Goal: Task Accomplishment & Management: Manage account settings

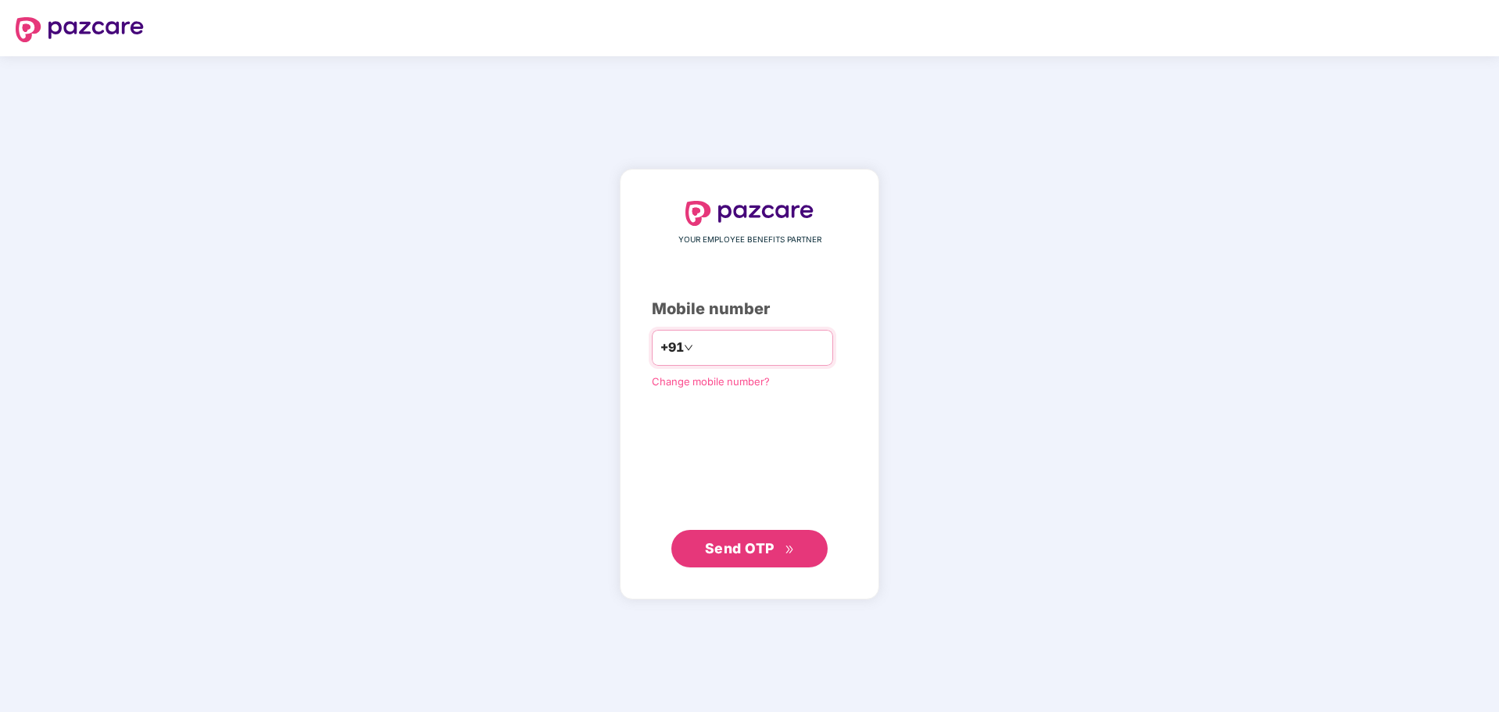
click at [734, 341] on input "number" at bounding box center [761, 347] width 128 height 25
type input "**********"
click at [742, 557] on span "Send OTP" at bounding box center [750, 549] width 90 height 22
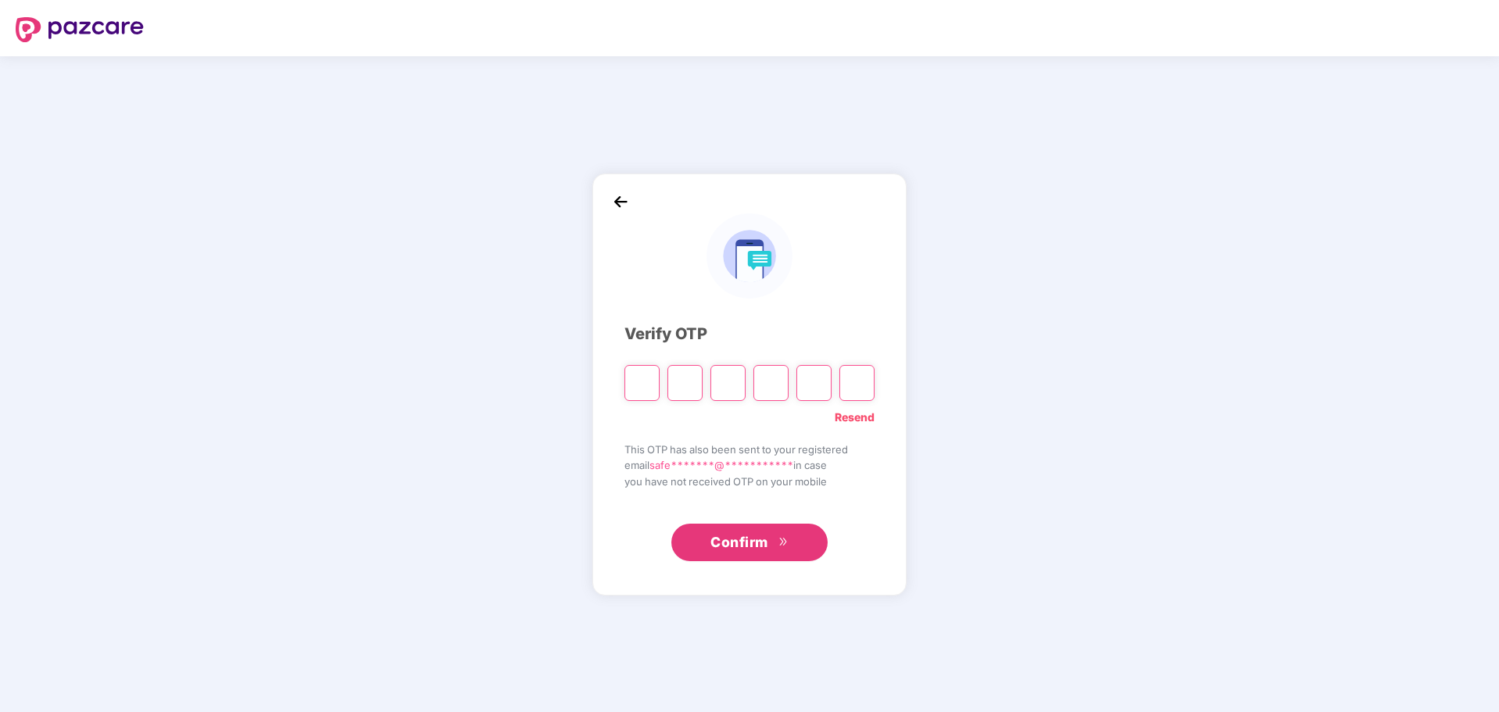
paste input "*"
type input "*"
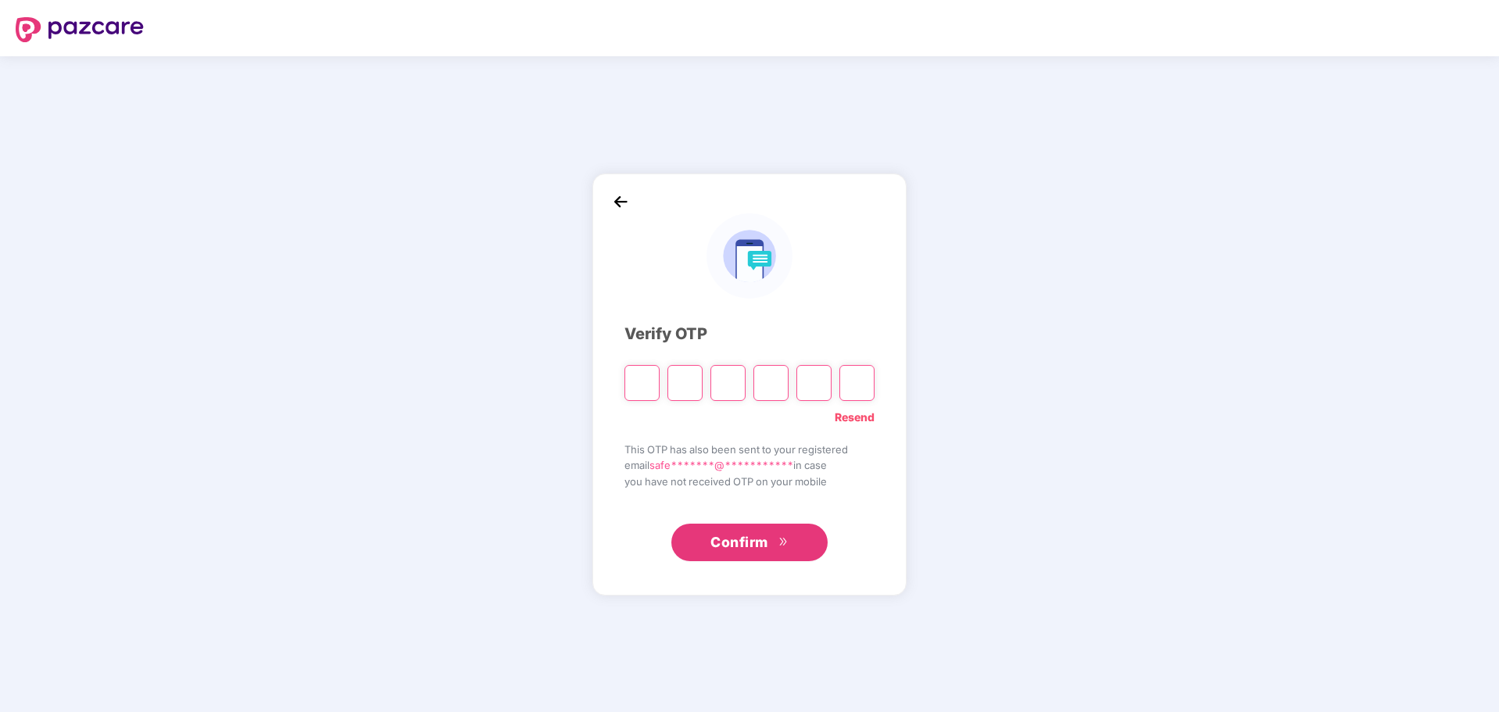
type input "*"
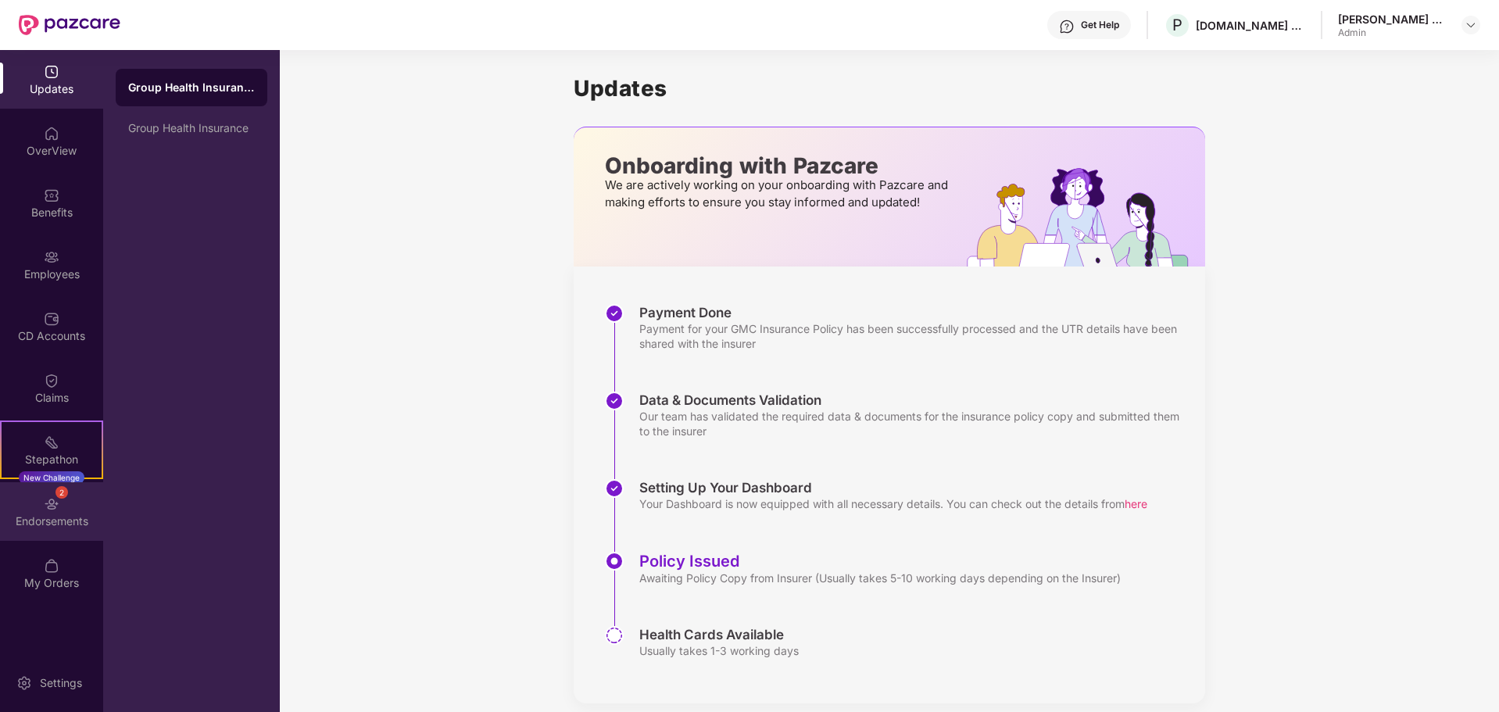
click at [57, 514] on div "Endorsements" at bounding box center [51, 522] width 103 height 16
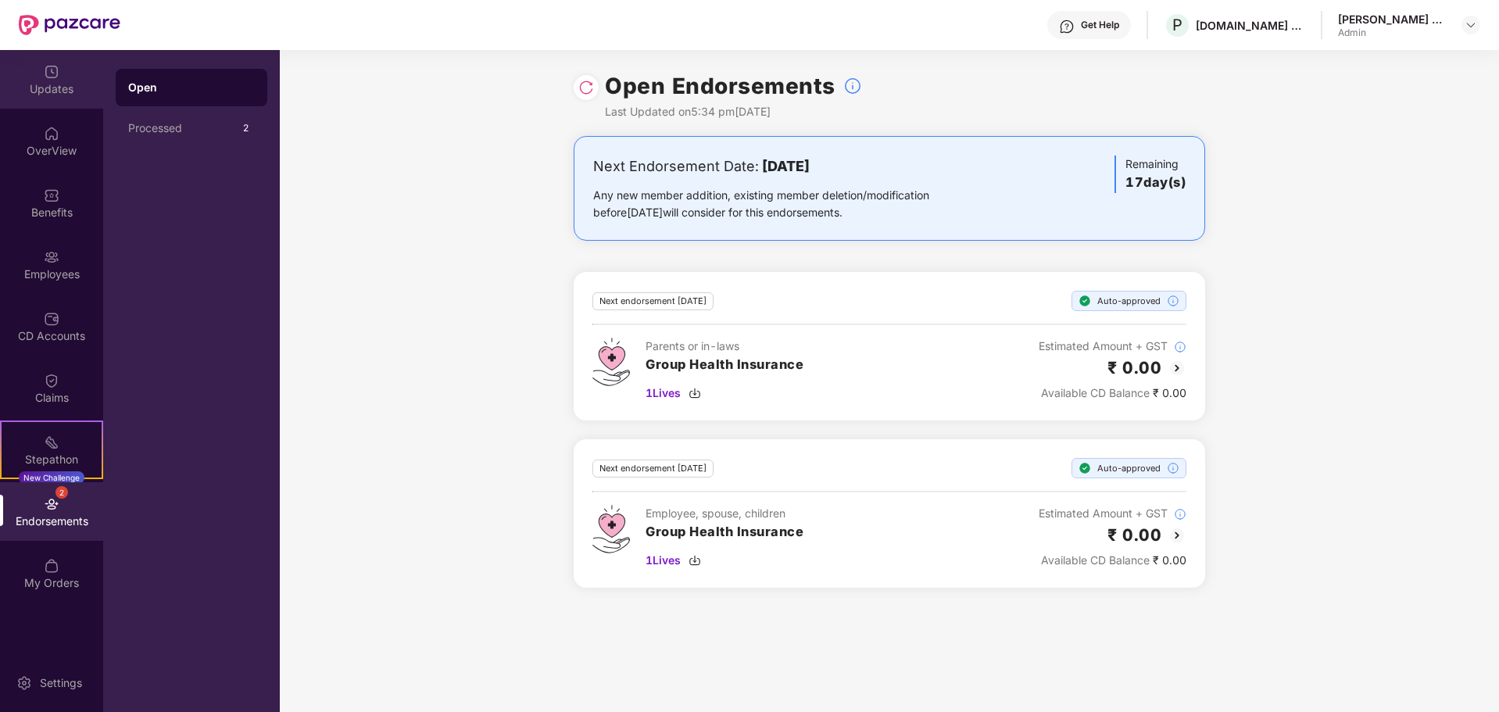
click at [63, 77] on div "Updates" at bounding box center [51, 79] width 103 height 59
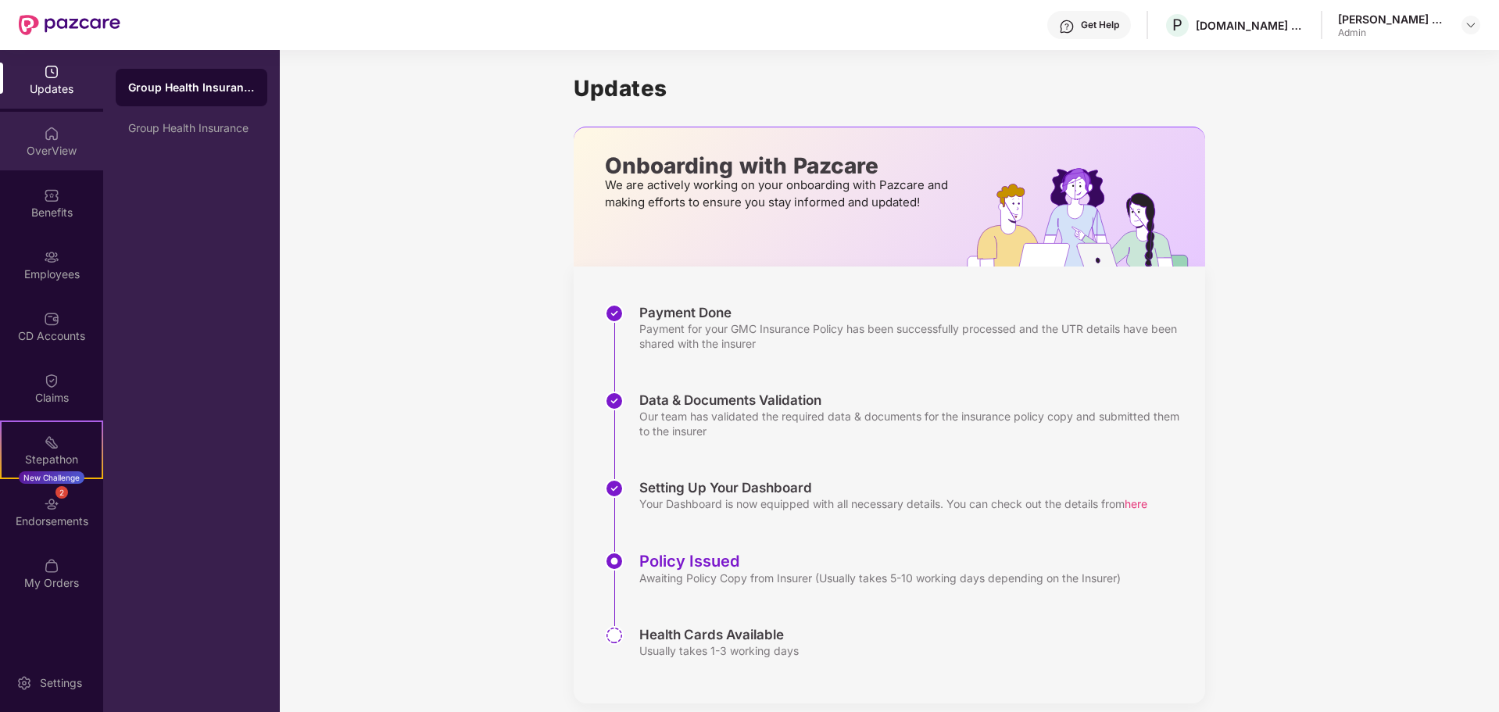
click at [48, 149] on div "OverView" at bounding box center [51, 151] width 103 height 16
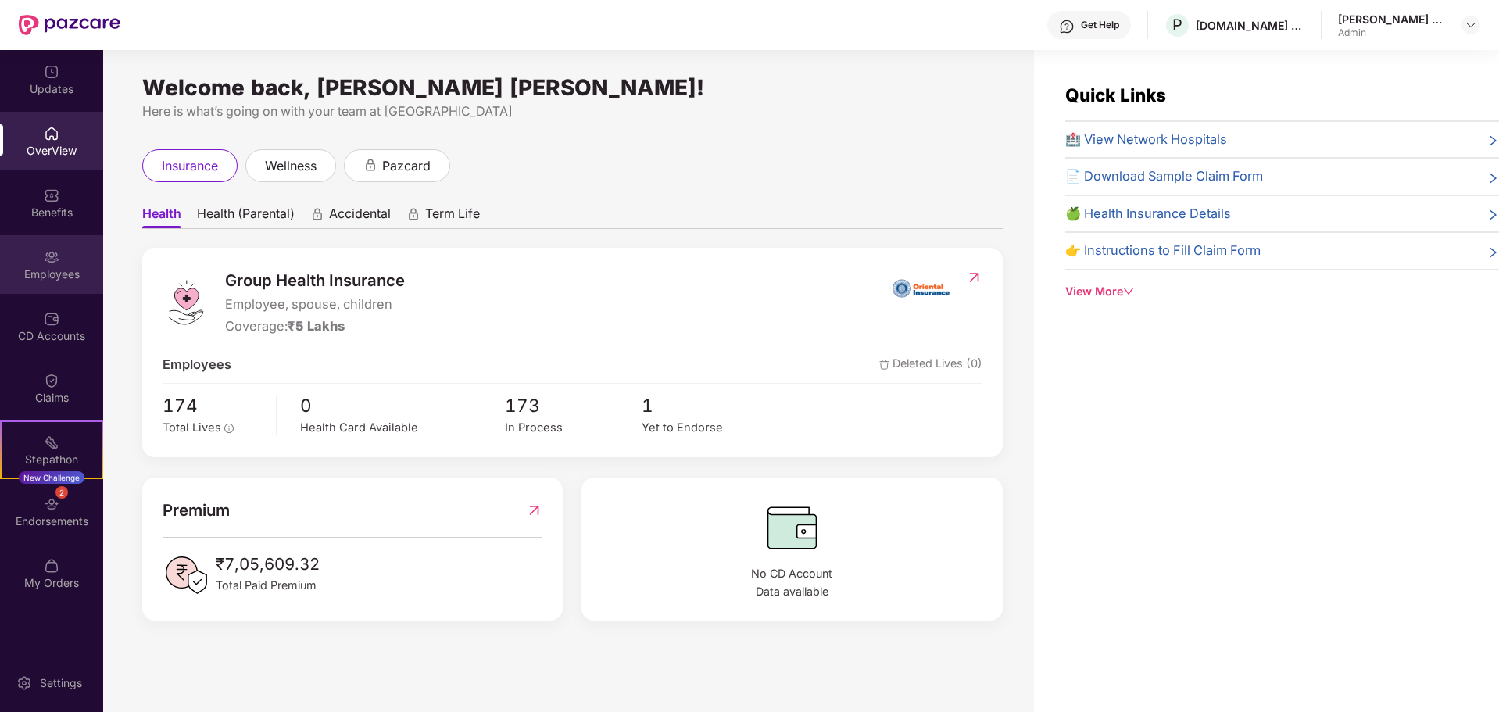
click at [20, 252] on div "Employees" at bounding box center [51, 264] width 103 height 59
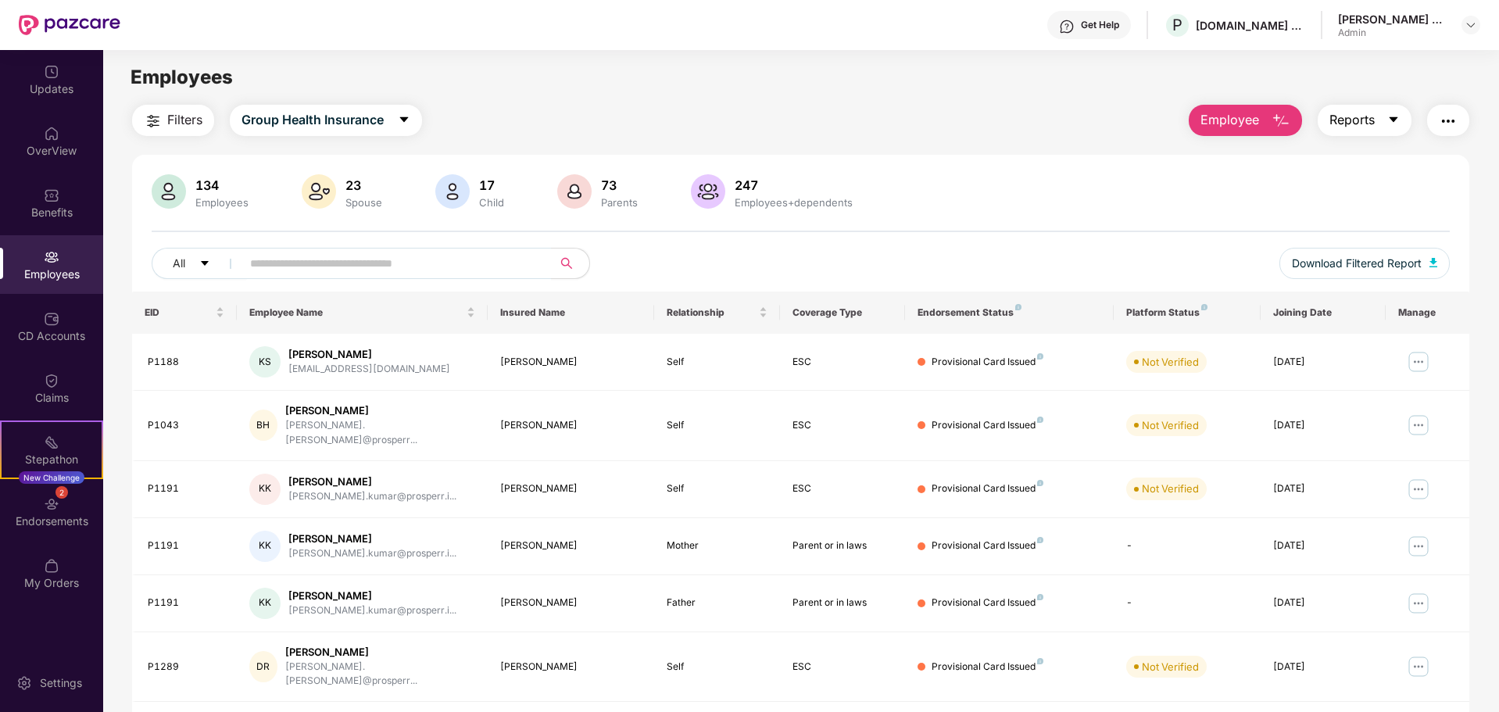
click at [1361, 129] on span "Reports" at bounding box center [1352, 120] width 45 height 20
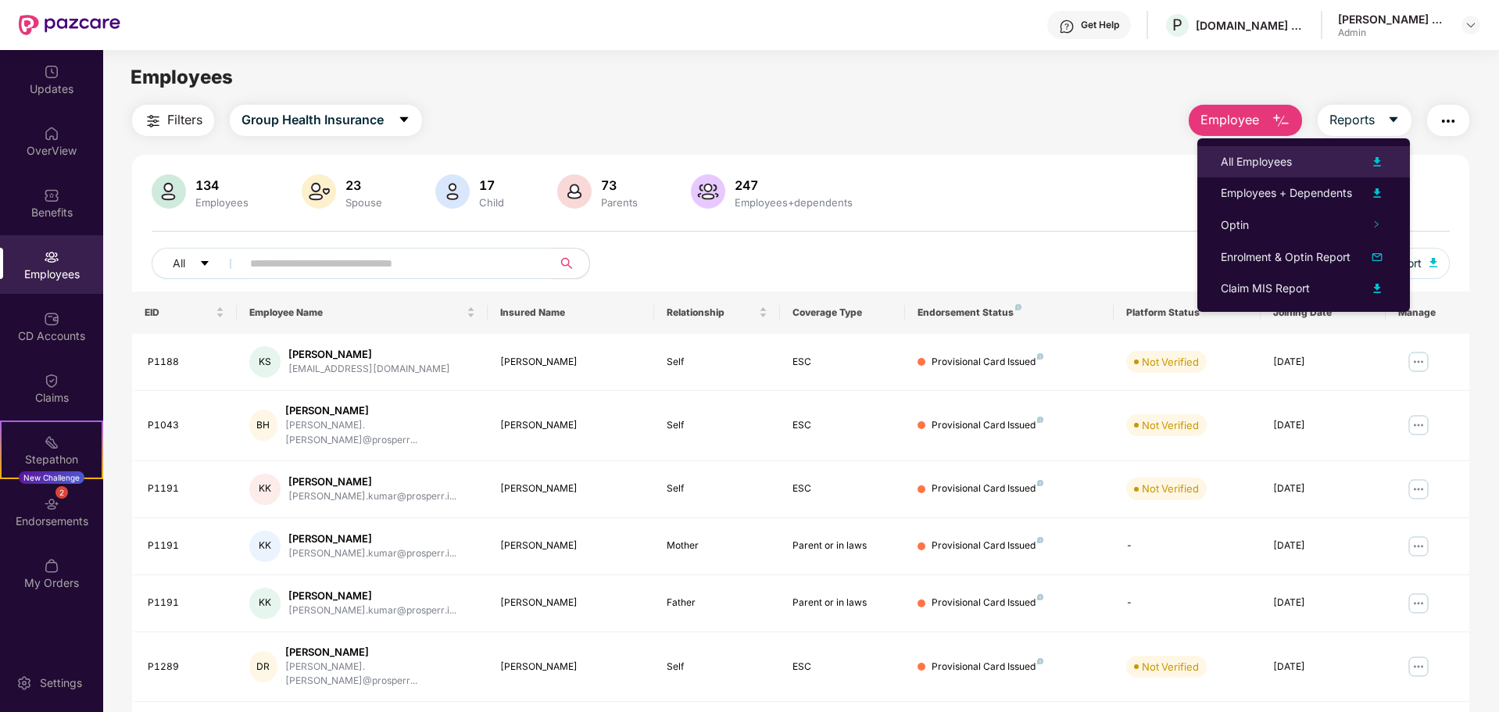
click at [1296, 162] on div "All Employees" at bounding box center [1304, 161] width 166 height 19
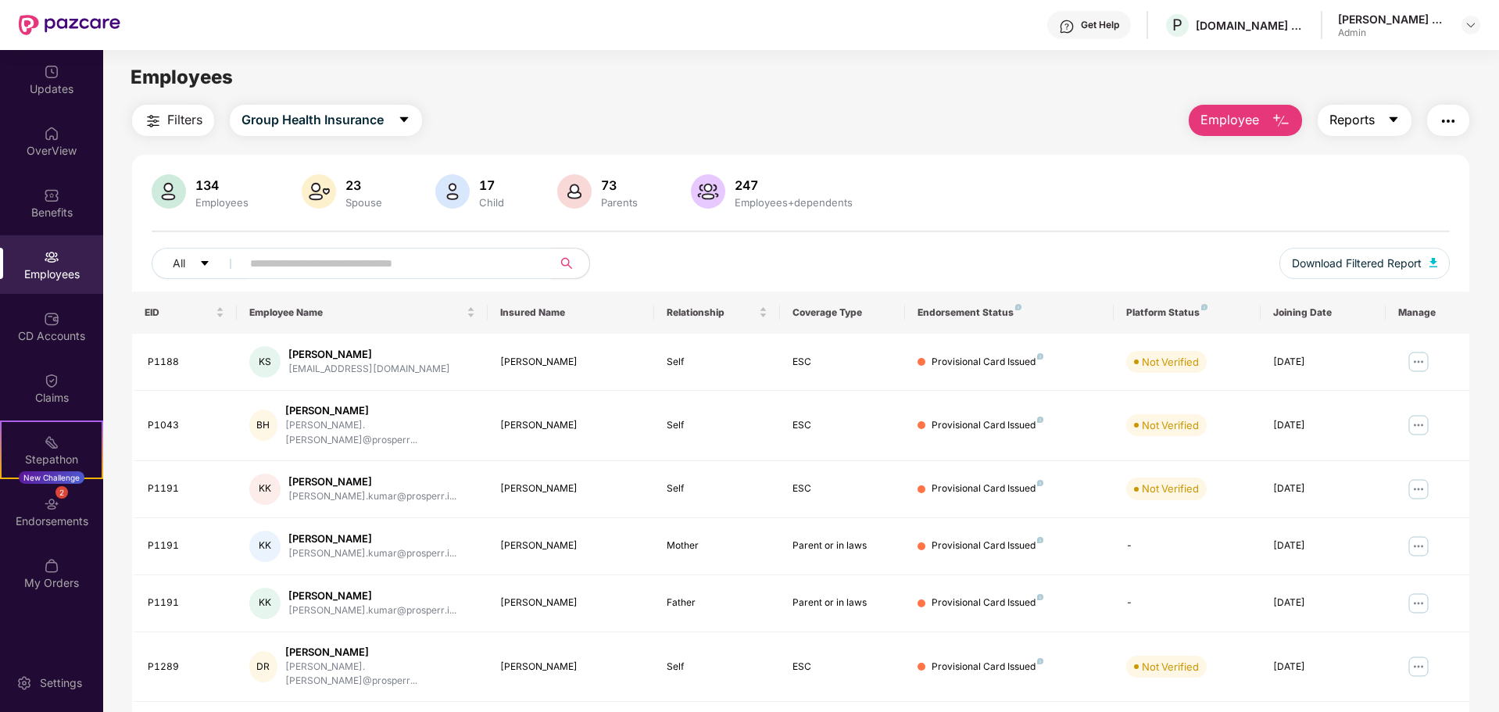
click at [1341, 123] on span "Reports" at bounding box center [1352, 120] width 45 height 20
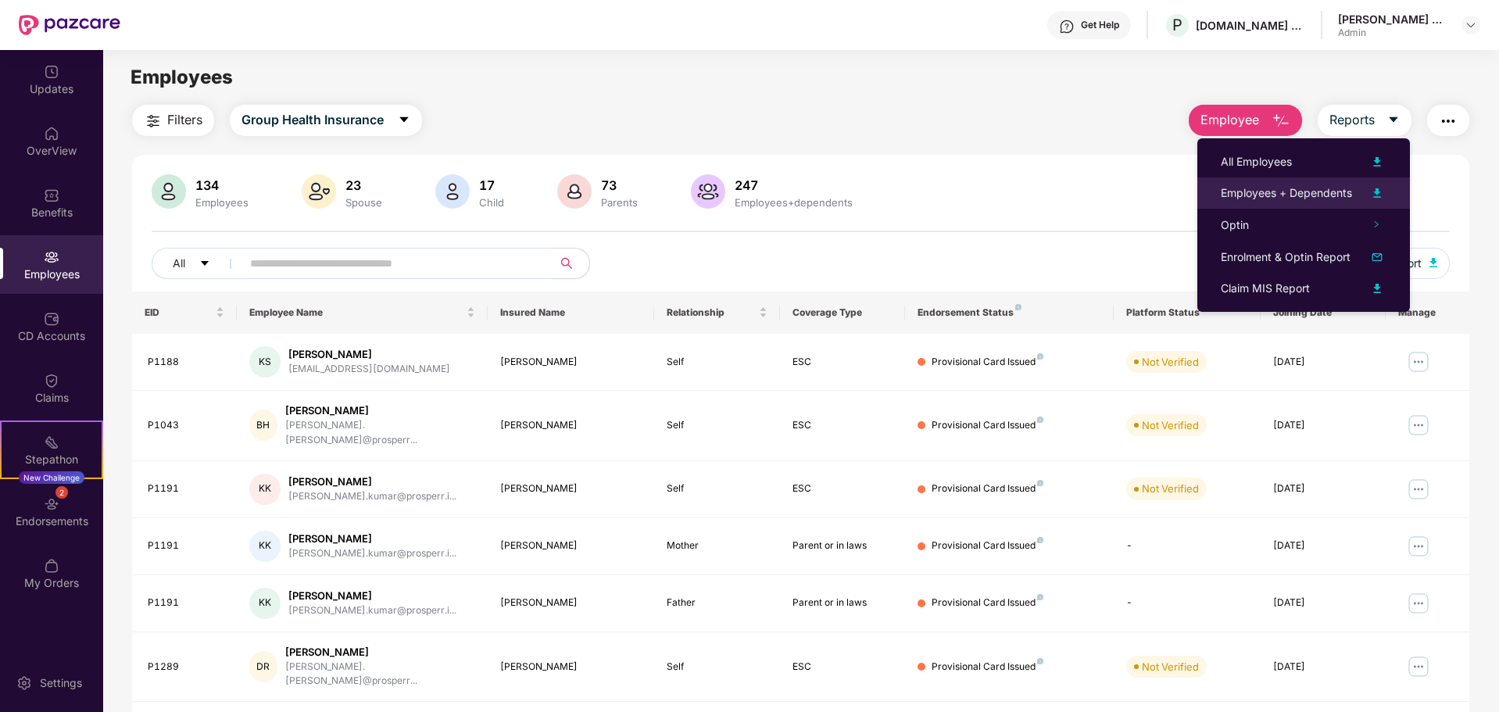
click at [1291, 192] on div "Employees + Dependents" at bounding box center [1286, 192] width 131 height 17
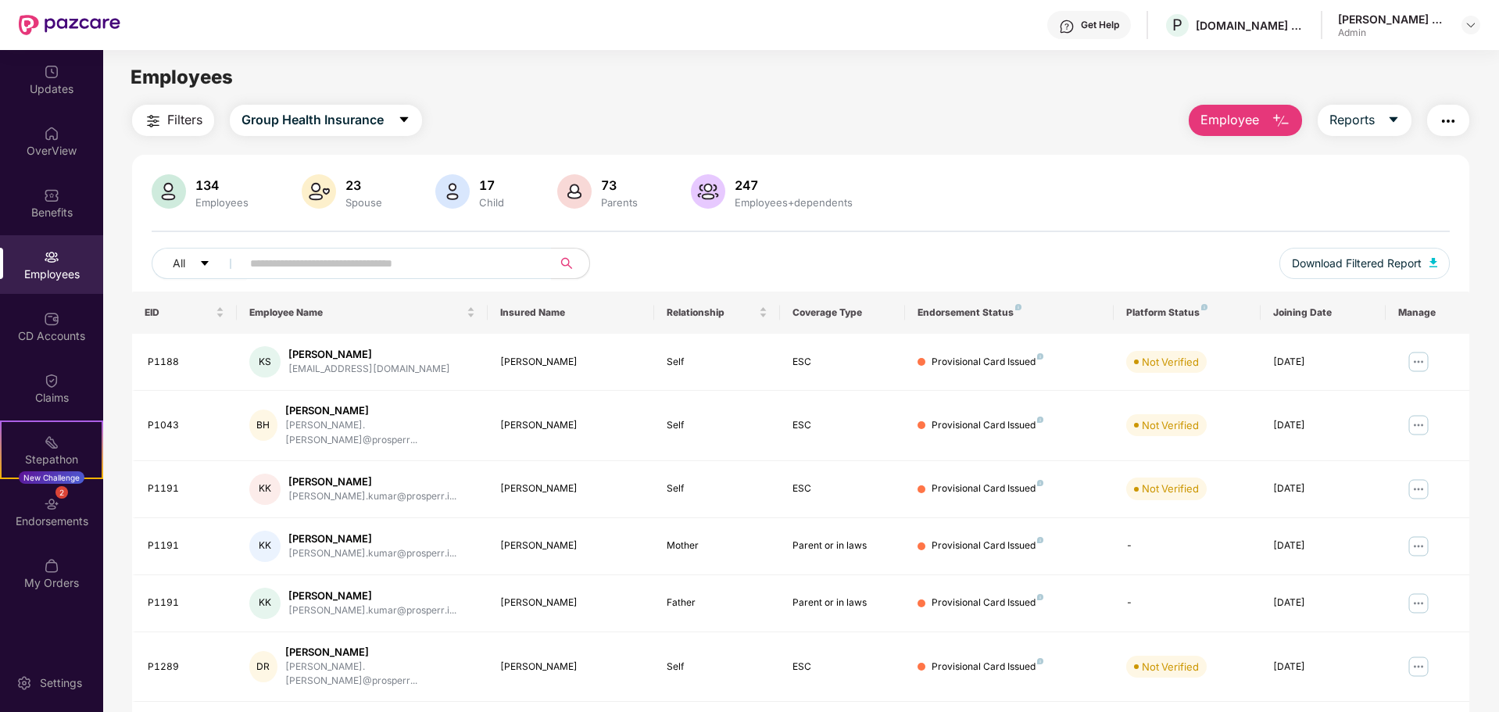
click at [1232, 122] on span "Employee" at bounding box center [1230, 120] width 59 height 20
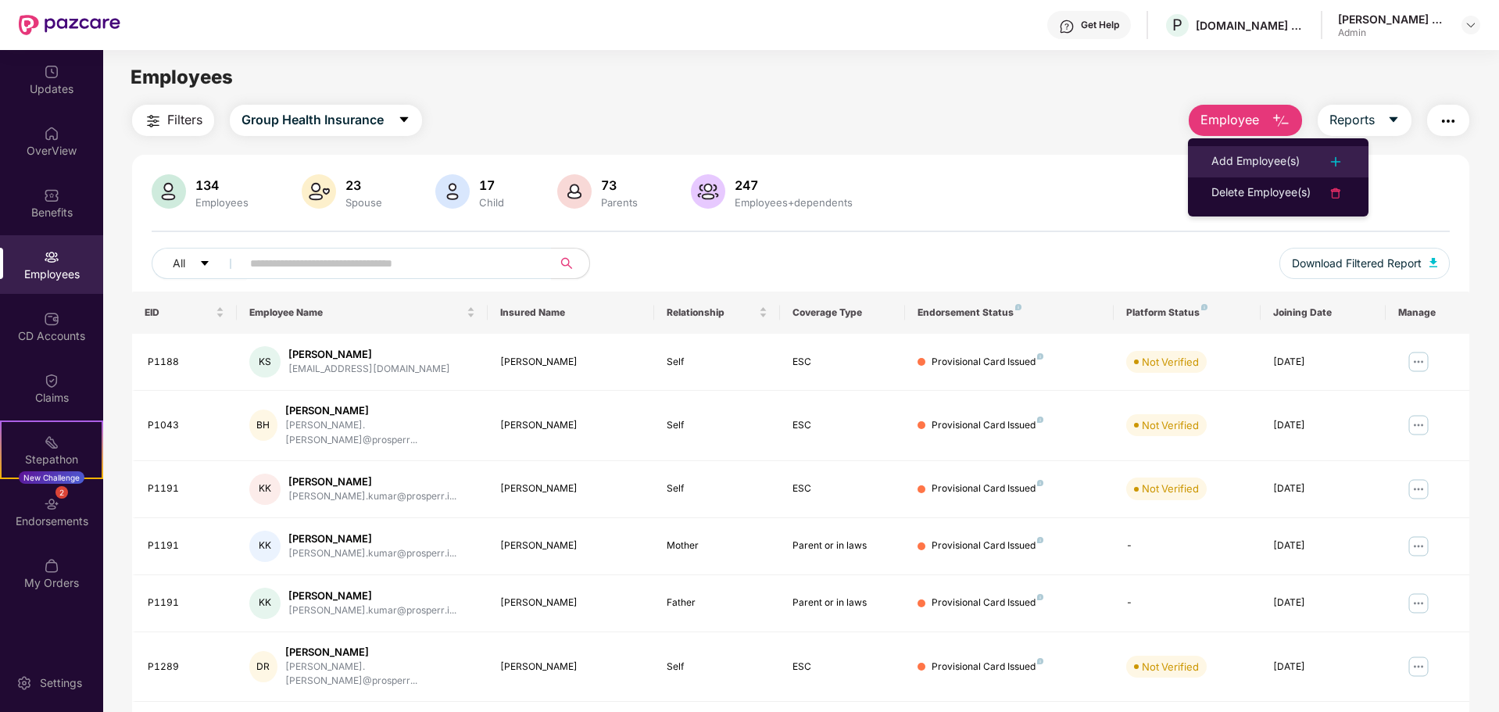
click at [1228, 154] on div "Add Employee(s)" at bounding box center [1256, 161] width 88 height 19
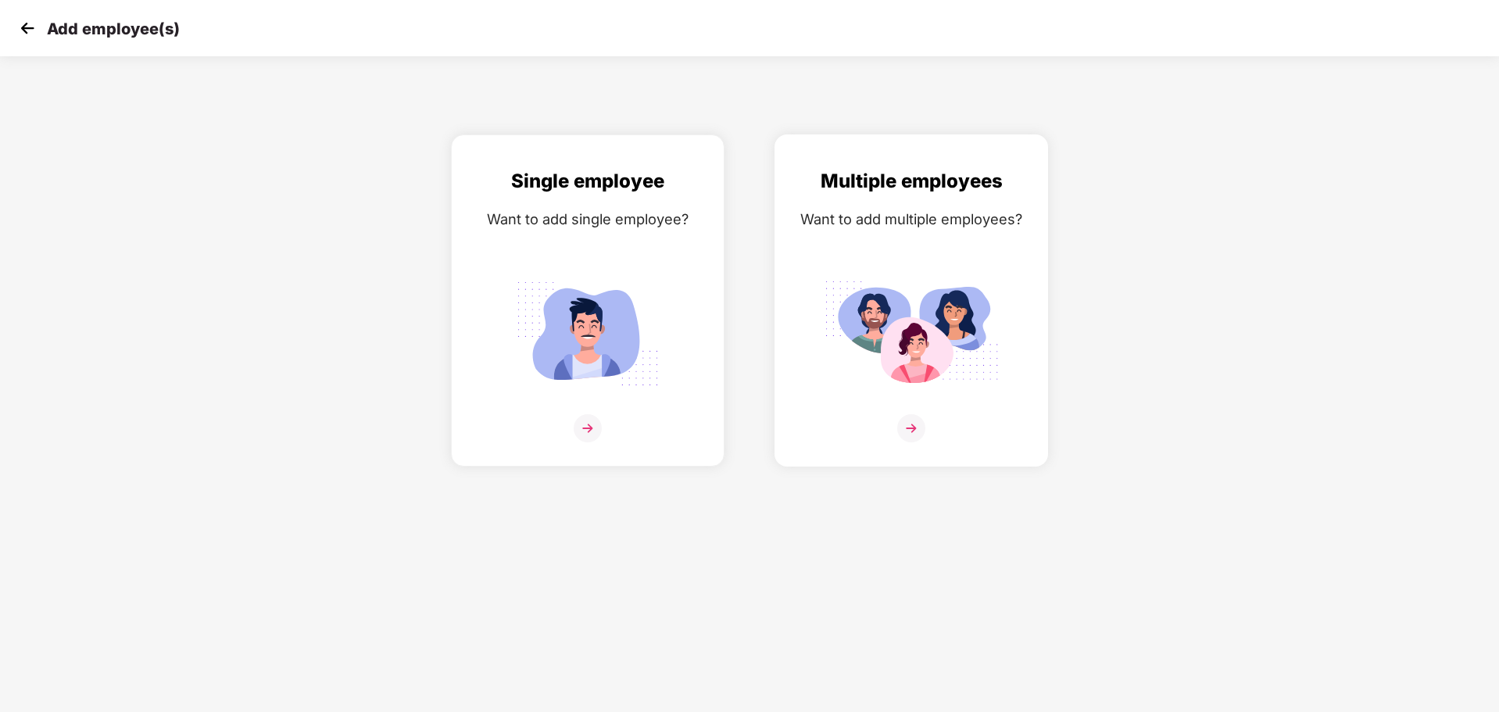
click at [912, 378] on img at bounding box center [911, 334] width 175 height 122
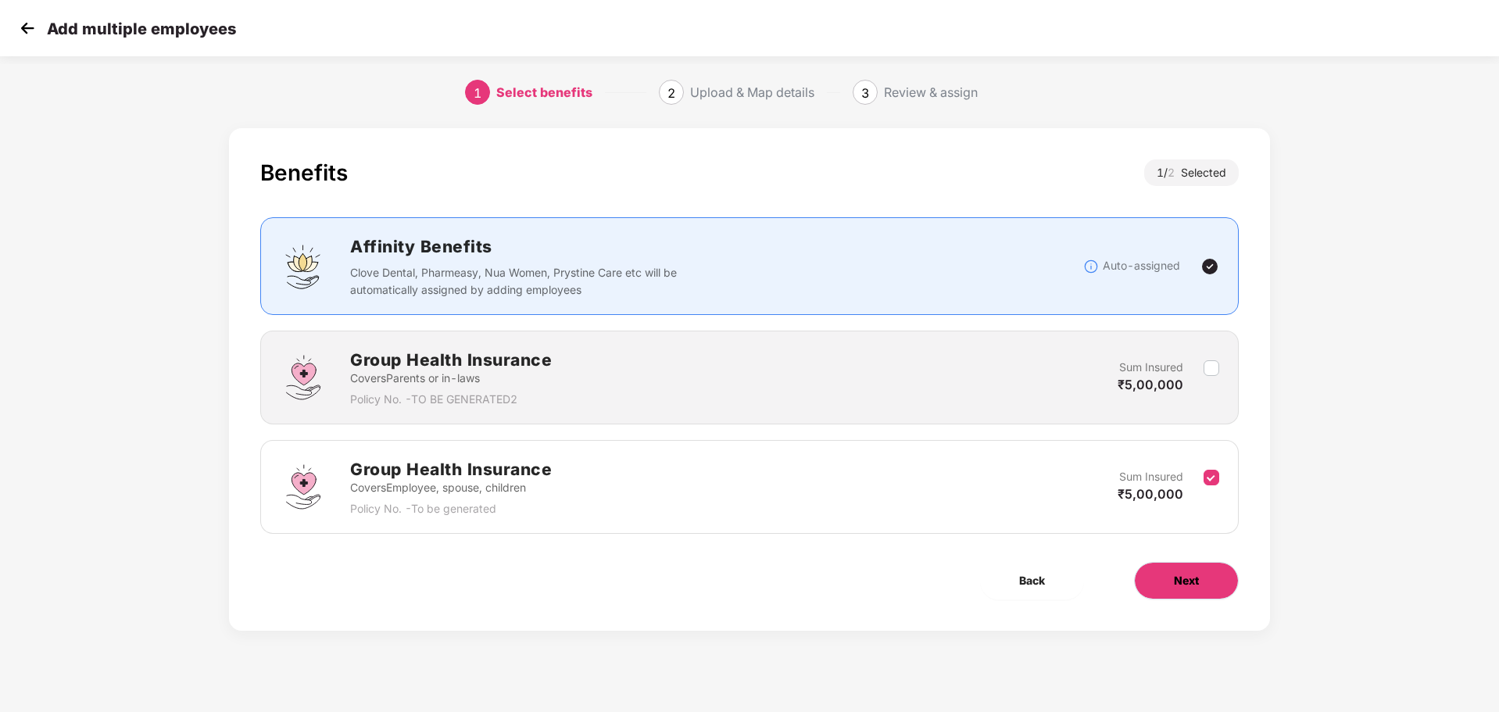
click at [1161, 582] on button "Next" at bounding box center [1186, 581] width 105 height 38
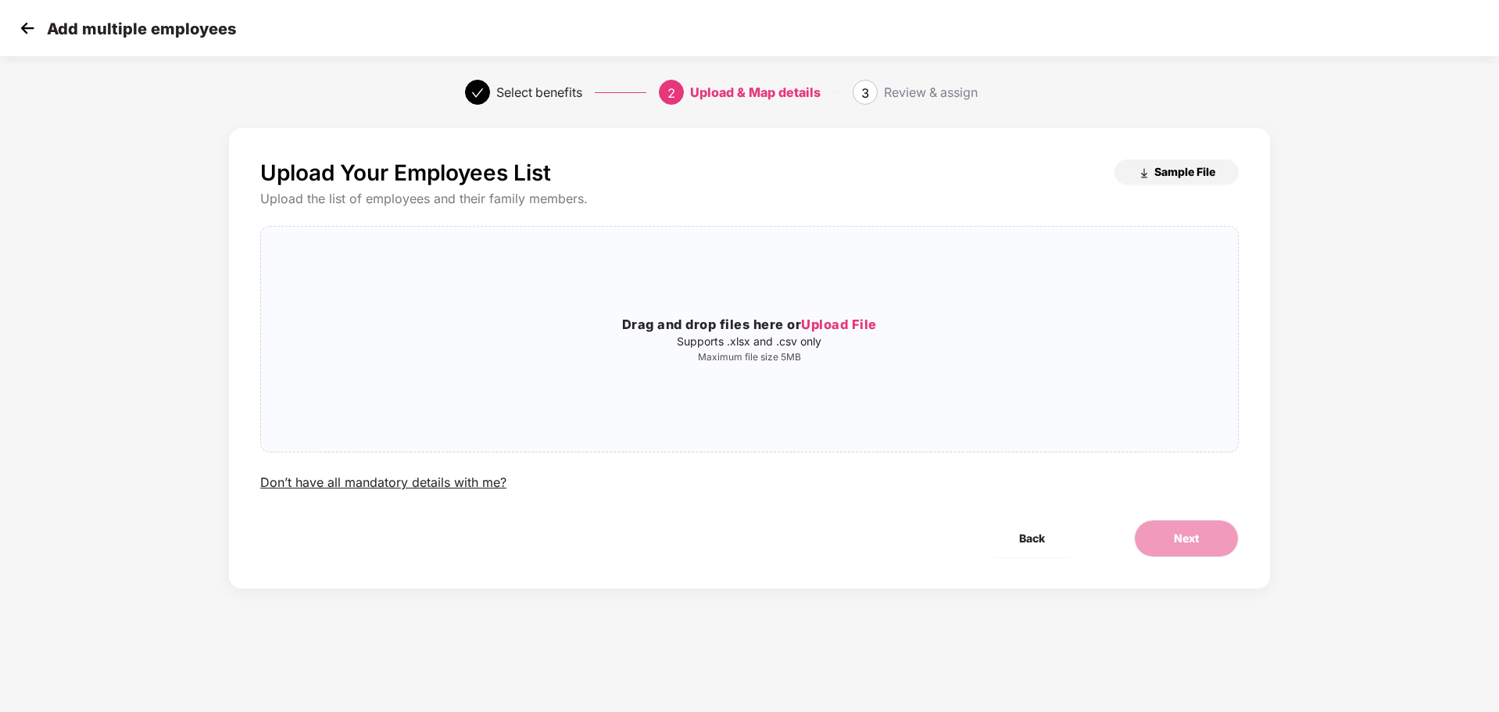
click at [1143, 171] on img "button" at bounding box center [1144, 173] width 13 height 13
